Goal: Transaction & Acquisition: Book appointment/travel/reservation

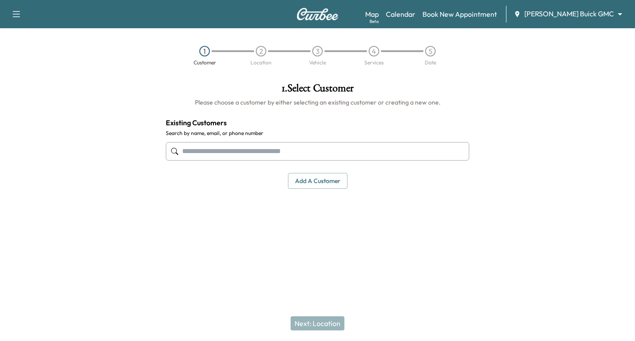
click at [567, 21] on div "Map Beta Calendar Book New Appointment [PERSON_NAME] Buick GMC ******** ​" at bounding box center [496, 14] width 263 height 17
drag, startPoint x: 577, startPoint y: 4, endPoint x: 579, endPoint y: 11, distance: 7.4
click at [578, 7] on div "Support Log Out Map Beta Calendar Book New Appointment [PERSON_NAME] Buick GMC …" at bounding box center [317, 14] width 635 height 28
click at [581, 17] on body "Support Log Out Map Beta Calendar Book New Appointment [PERSON_NAME] Buick GMC …" at bounding box center [317, 170] width 635 height 341
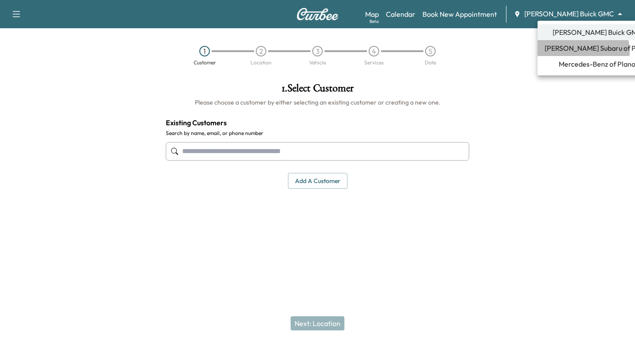
click at [581, 51] on span "[PERSON_NAME] Subaru of Plano" at bounding box center [597, 48] width 105 height 11
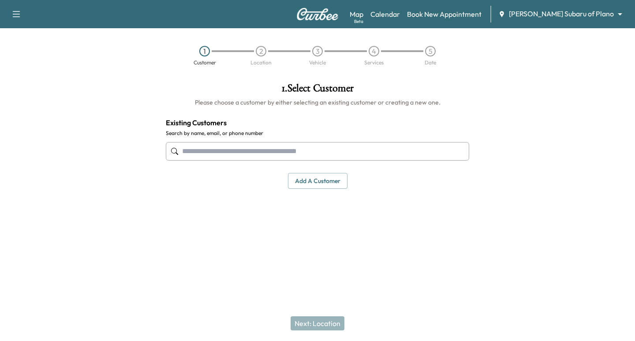
click at [198, 150] on input "text" at bounding box center [318, 151] width 304 height 19
paste input "**********"
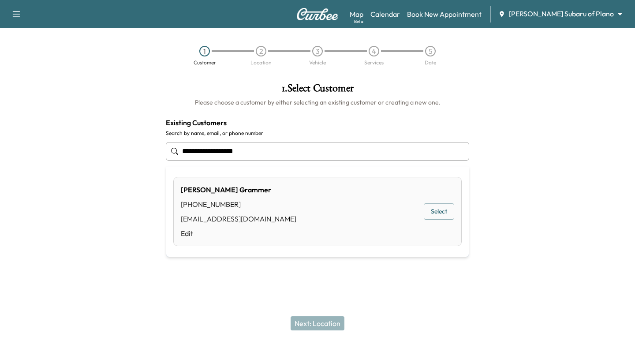
click at [437, 210] on button "Select" at bounding box center [439, 211] width 30 height 16
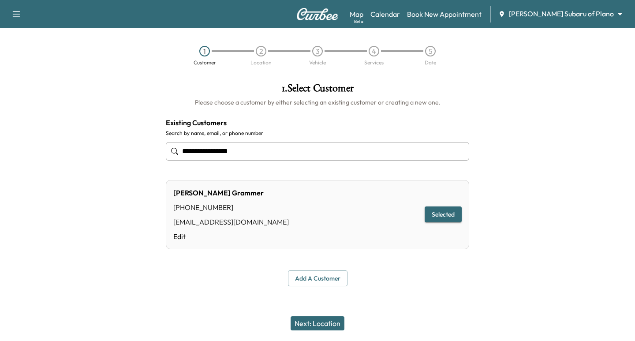
type input "**********"
click at [326, 320] on button "Next: Location" at bounding box center [318, 323] width 54 height 14
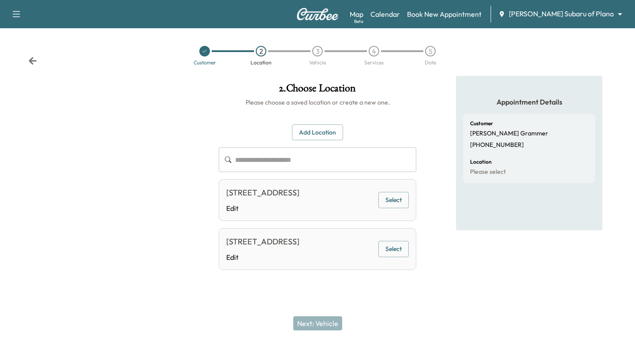
click at [400, 203] on button "Select" at bounding box center [394, 200] width 30 height 16
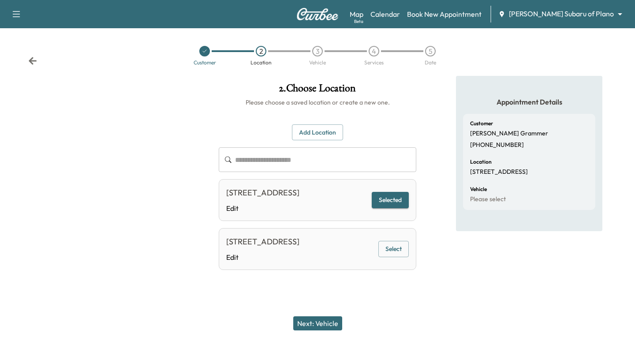
click at [323, 317] on button "Next: Vehicle" at bounding box center [317, 323] width 49 height 14
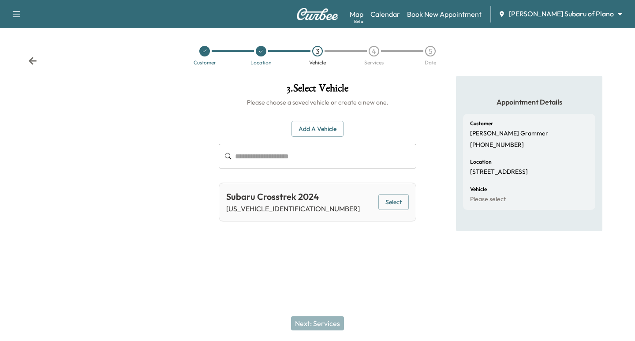
click at [375, 194] on div "Subaru Crosstrek 2024 [US_VEHICLE_IDENTIFICATION_NUMBER] Select" at bounding box center [318, 202] width 198 height 39
drag, startPoint x: 379, startPoint y: 192, endPoint x: 385, endPoint y: 202, distance: 11.3
click at [380, 194] on div "Subaru Crosstrek 2024 [US_VEHICLE_IDENTIFICATION_NUMBER] Select" at bounding box center [318, 202] width 198 height 39
click at [389, 205] on button "Select" at bounding box center [394, 202] width 30 height 16
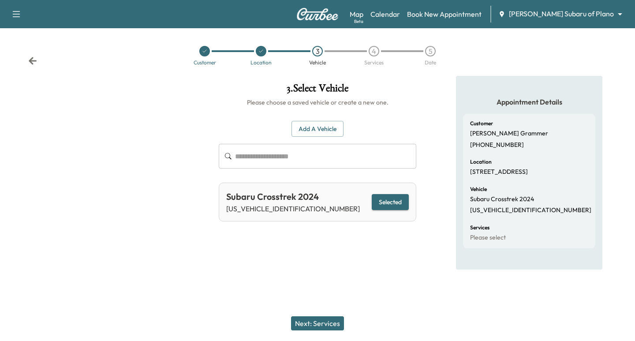
click at [334, 320] on button "Next: Services" at bounding box center [317, 323] width 53 height 14
